Goal: Transaction & Acquisition: Purchase product/service

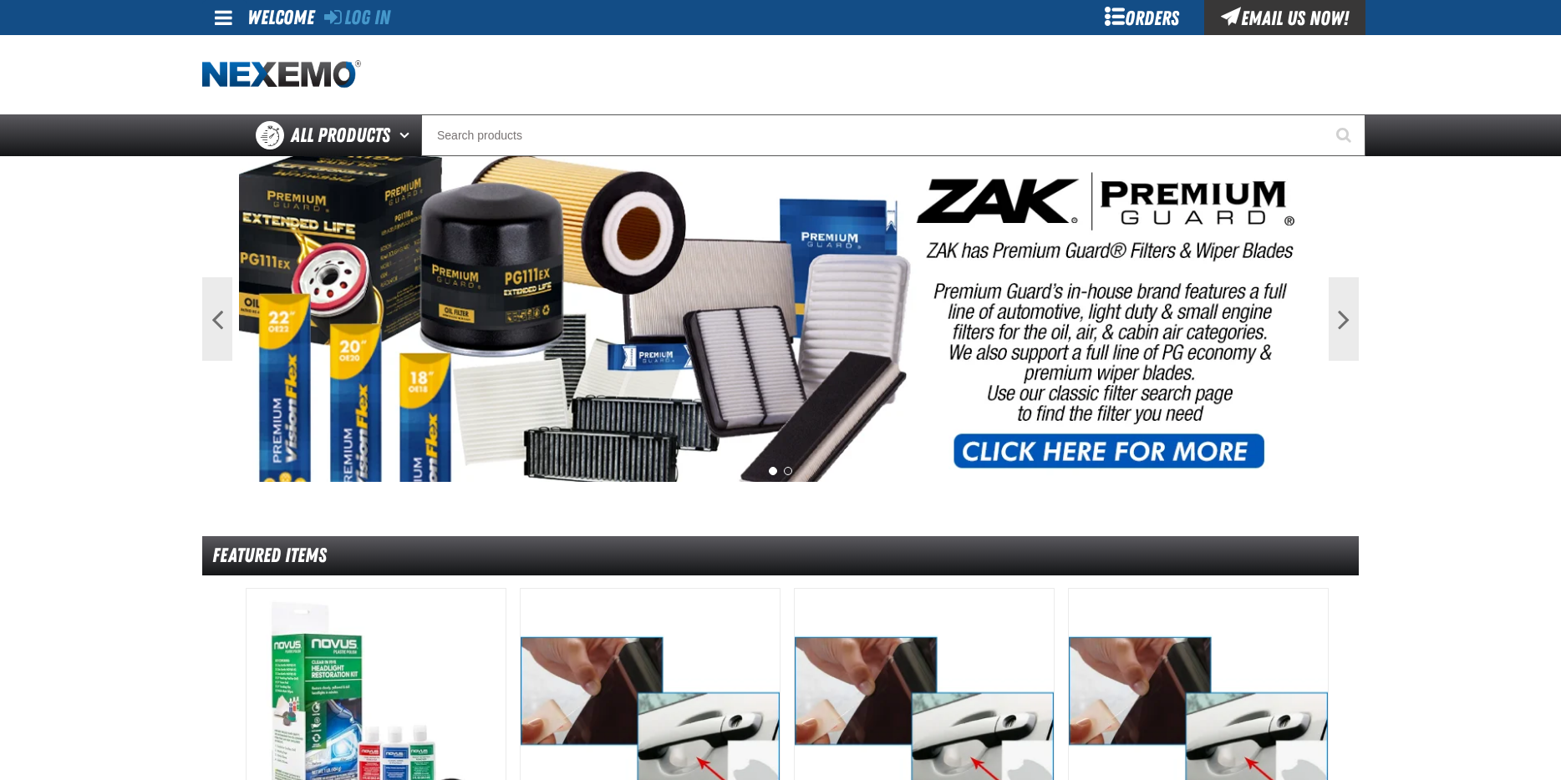
click at [284, 8] on div "Welcome" at bounding box center [280, 16] width 67 height 33
click at [374, 19] on link "Log In" at bounding box center [357, 17] width 66 height 23
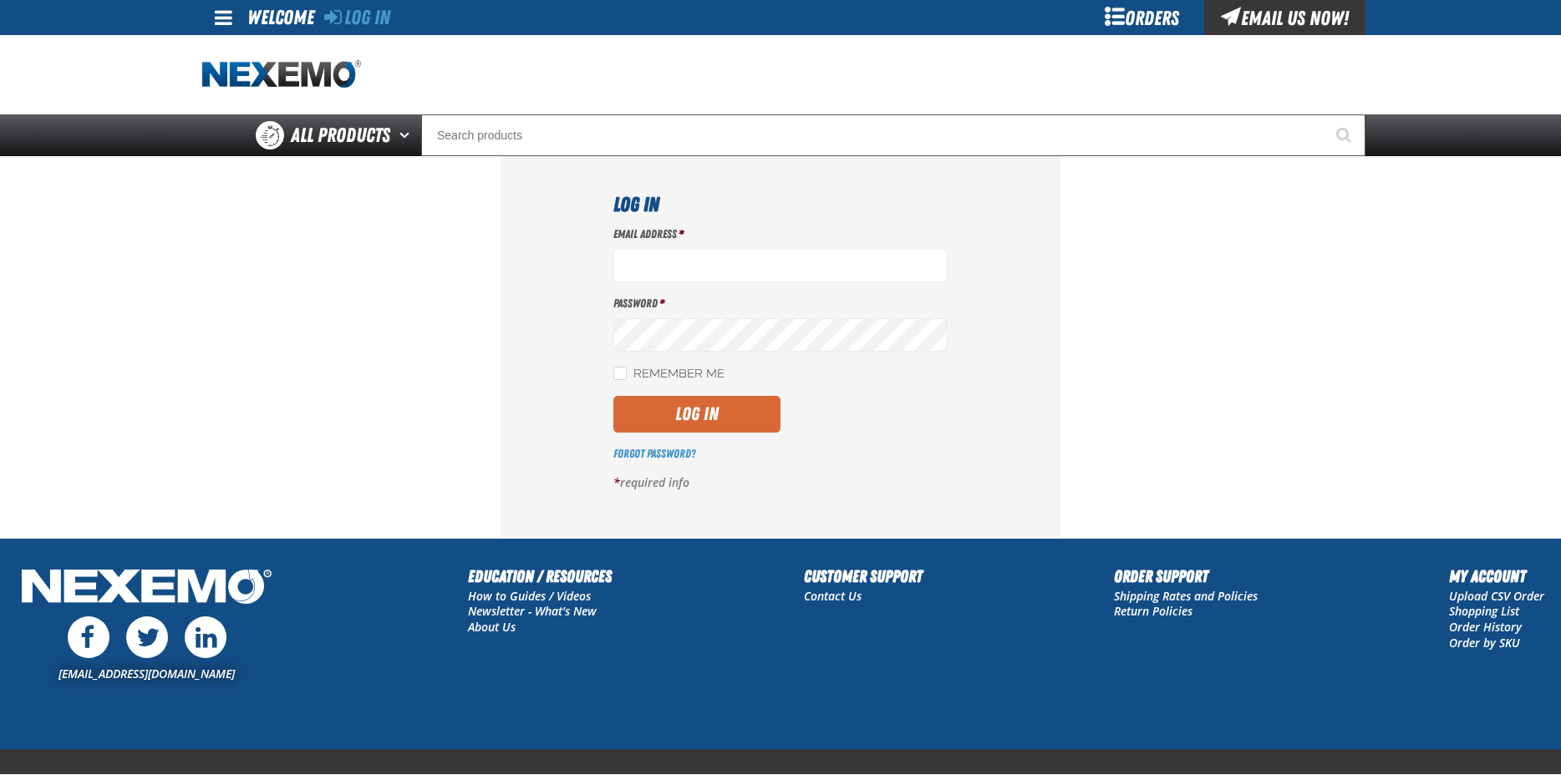
type input "mlugari@crowntoyotascion.com"
click at [674, 404] on button "Log In" at bounding box center [696, 414] width 167 height 37
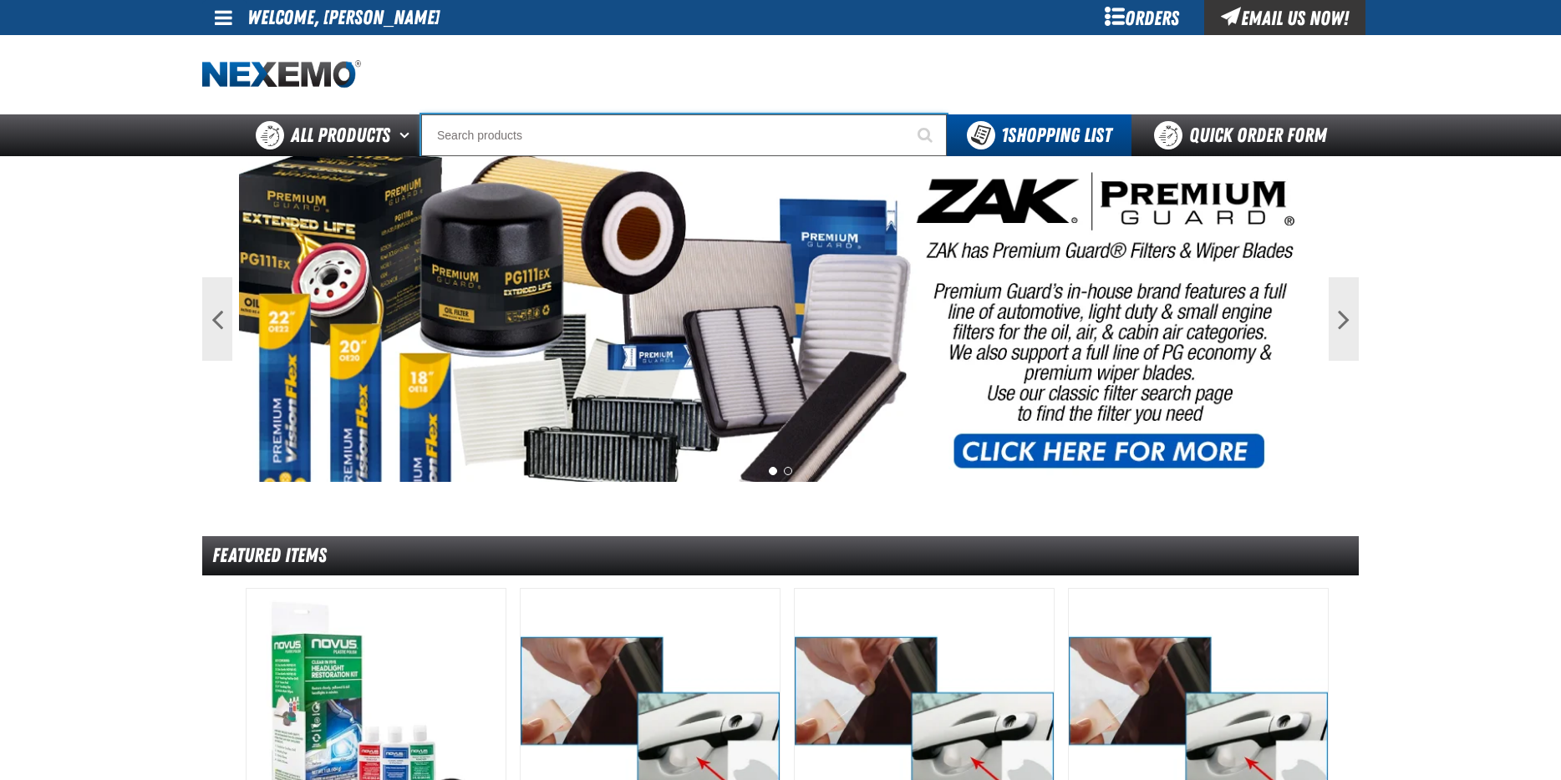
click at [574, 121] on input "Search" at bounding box center [684, 135] width 526 height 42
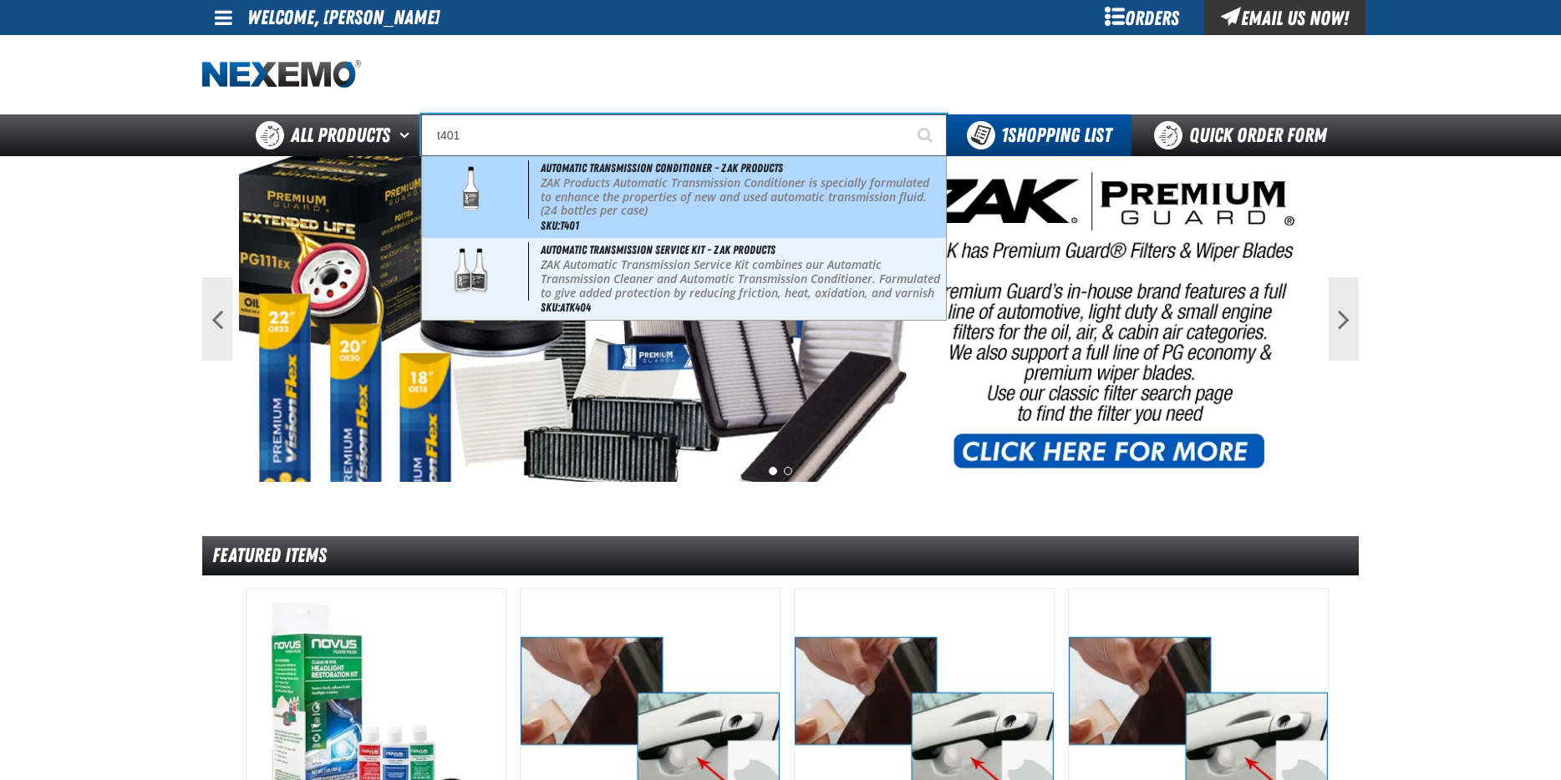
click at [704, 211] on p "ZAK Products Automatic Transmission Conditioner is specially formulated to enha…" at bounding box center [742, 197] width 402 height 42
type input "Automatic Transmission Conditioner - ZAK Products"
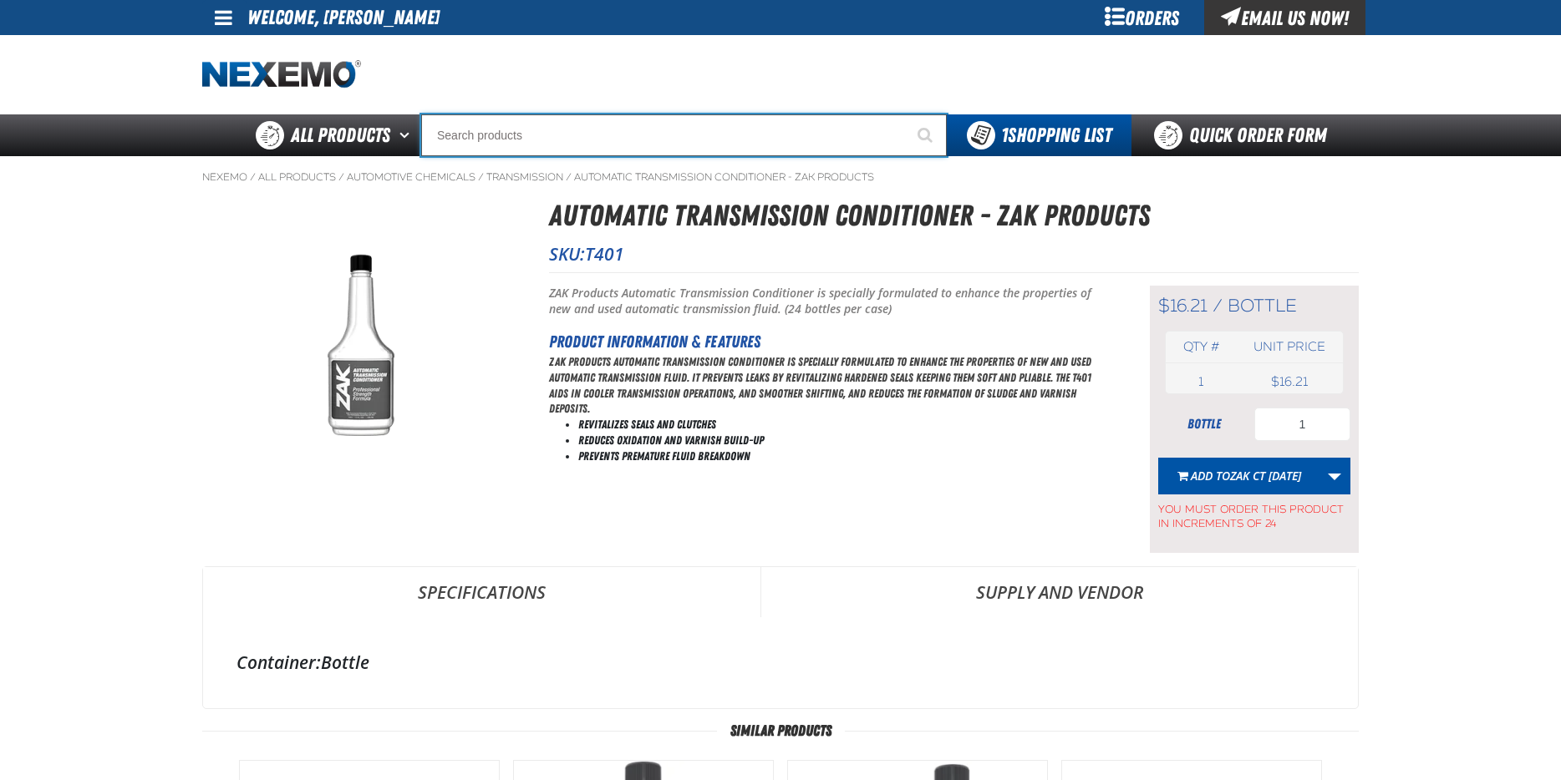
drag, startPoint x: 678, startPoint y: 125, endPoint x: 675, endPoint y: 117, distance: 8.7
click at [677, 123] on input "Search" at bounding box center [684, 135] width 526 height 42
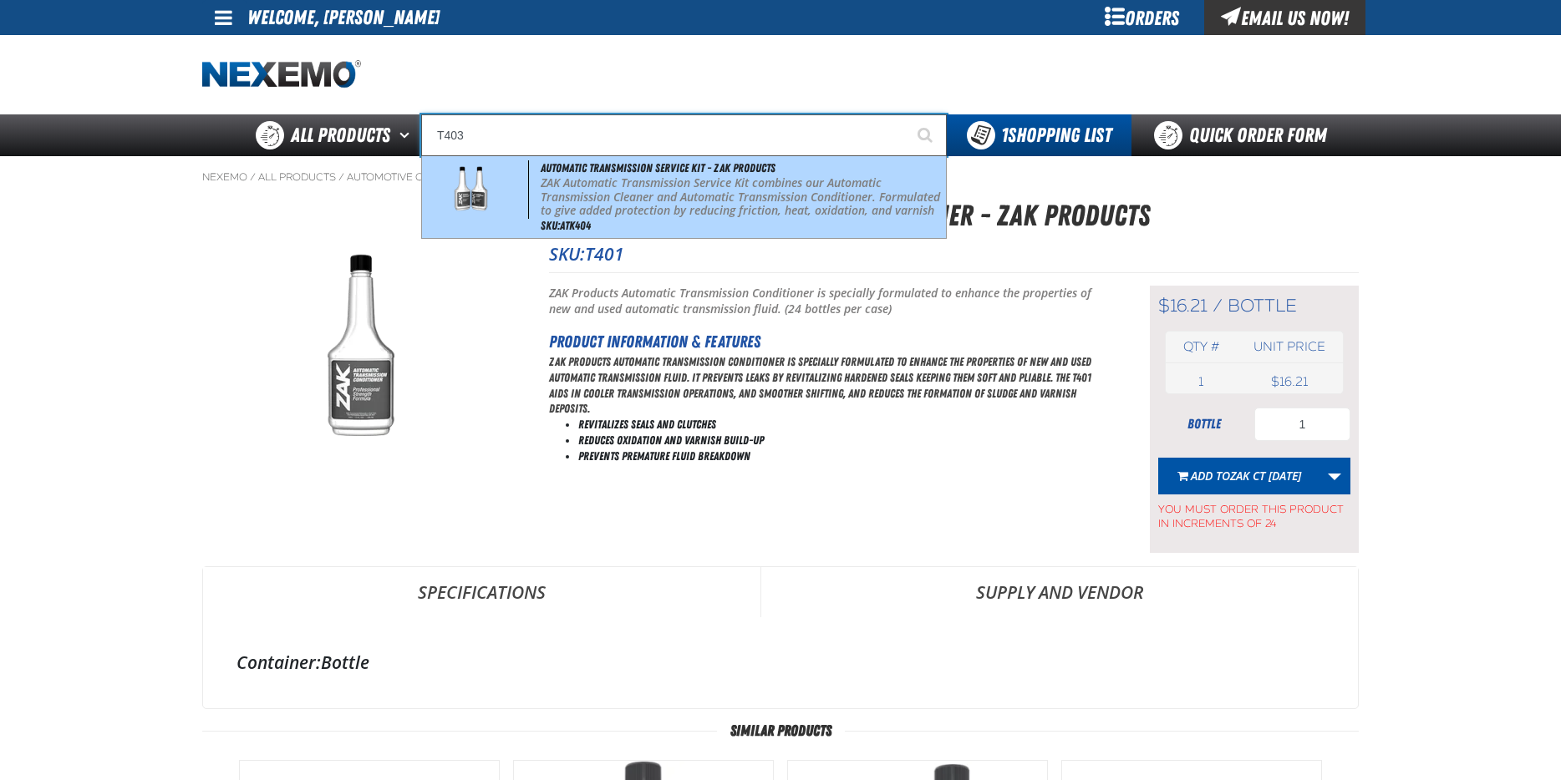
click at [656, 163] on span "Automatic Transmission Service Kit - ZAK Products" at bounding box center [658, 167] width 235 height 13
type input "Automatic Transmission Service Kit - ZAK Products"
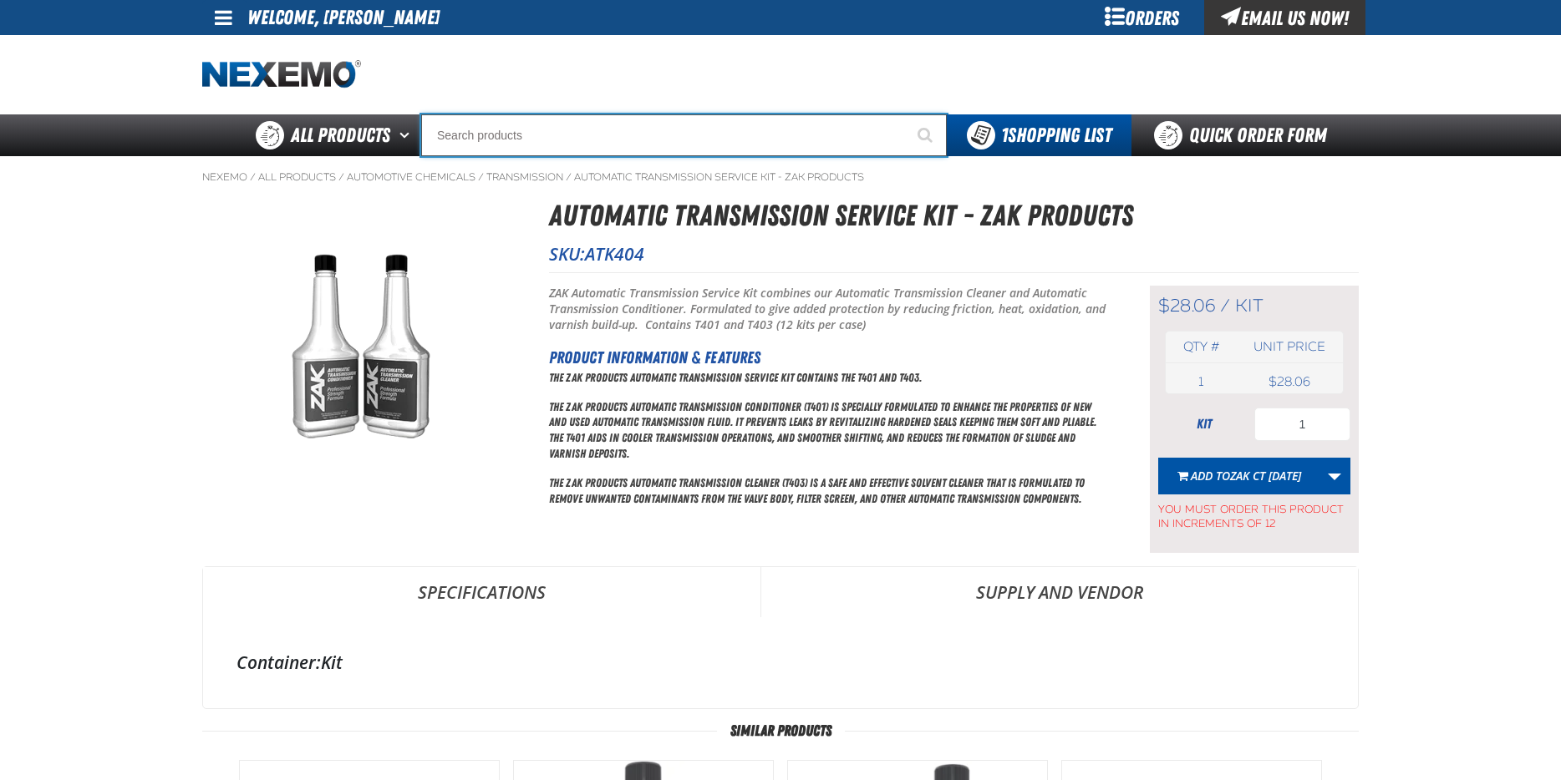
click at [621, 125] on input "Search" at bounding box center [684, 135] width 526 height 42
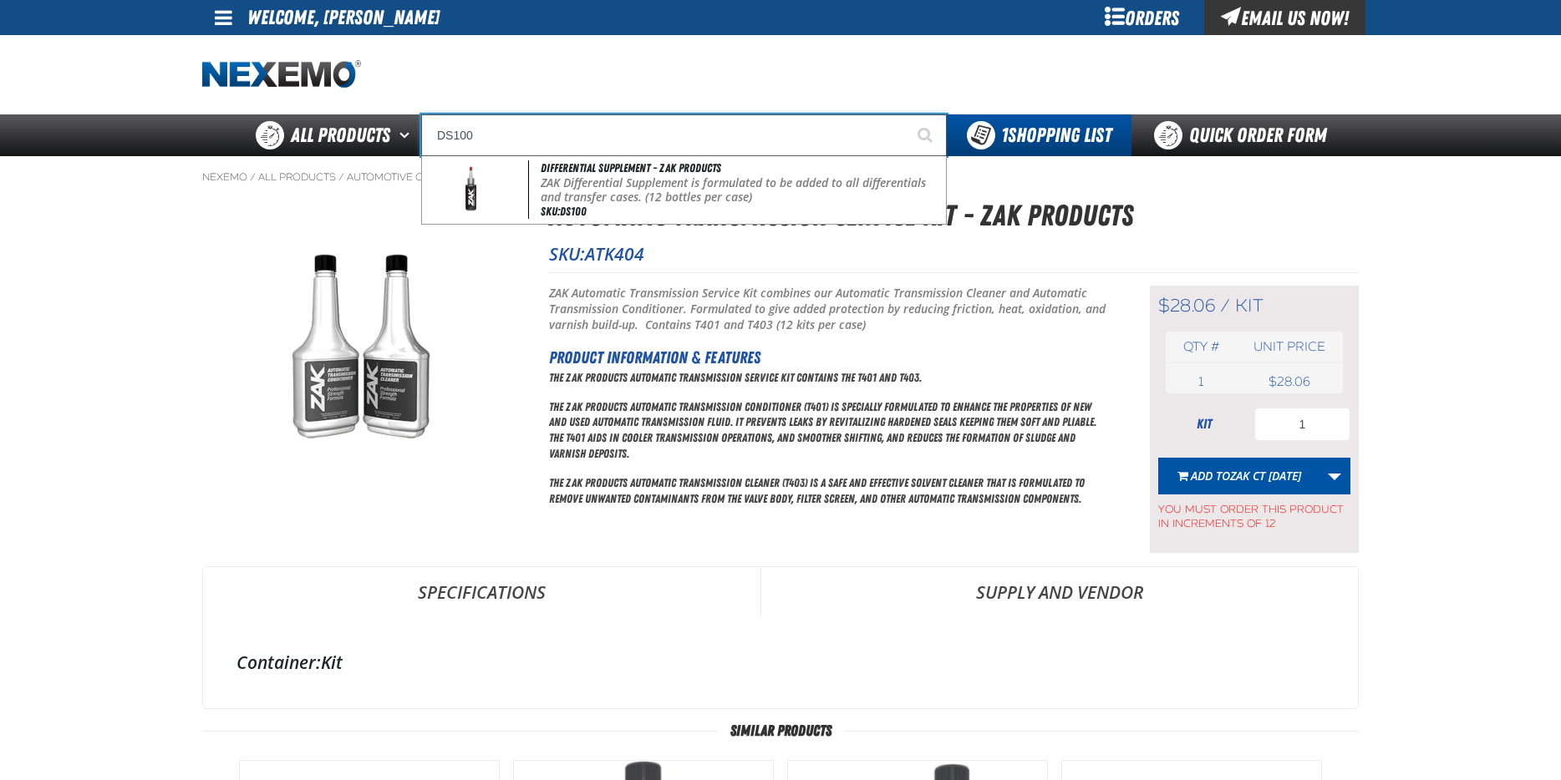
type input "DS100"
click at [905, 114] on button "Start Searching" at bounding box center [926, 135] width 42 height 42
